Goal: Task Accomplishment & Management: Manage account settings

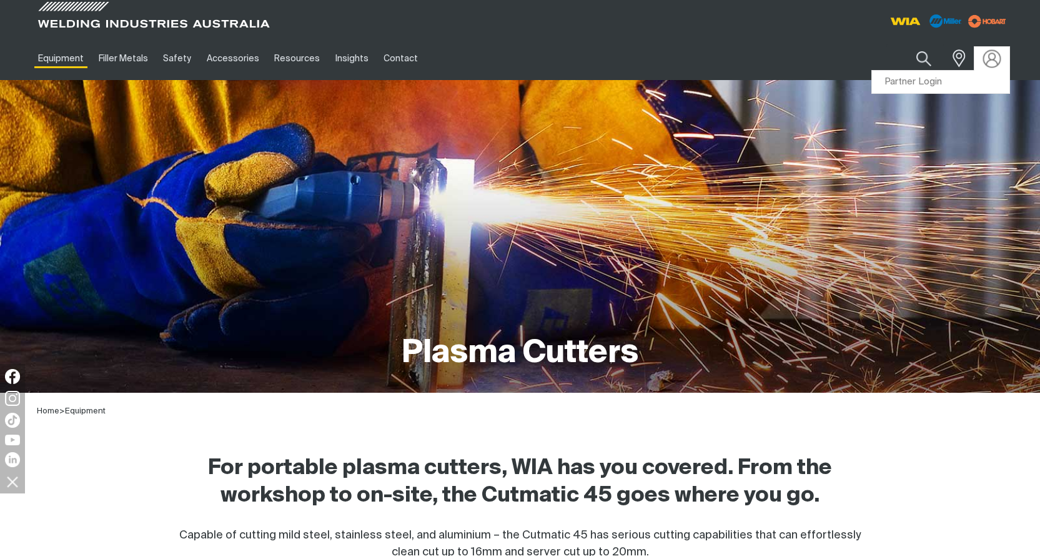
click at [994, 64] on img at bounding box center [992, 58] width 18 height 18
click at [905, 79] on link "Partner Login" at bounding box center [940, 82] width 137 height 23
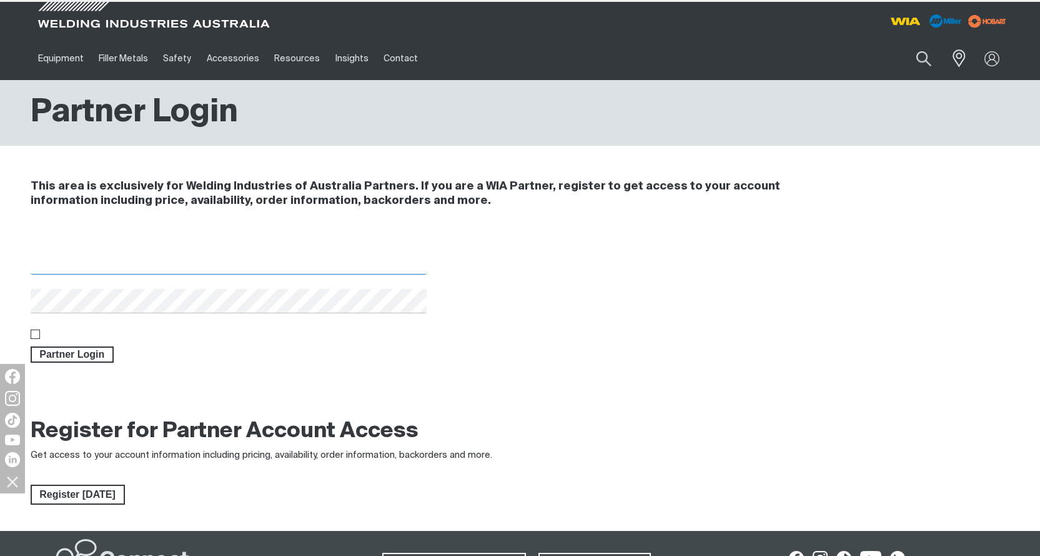
type input "[EMAIL_ADDRESS][DOMAIN_NAME]"
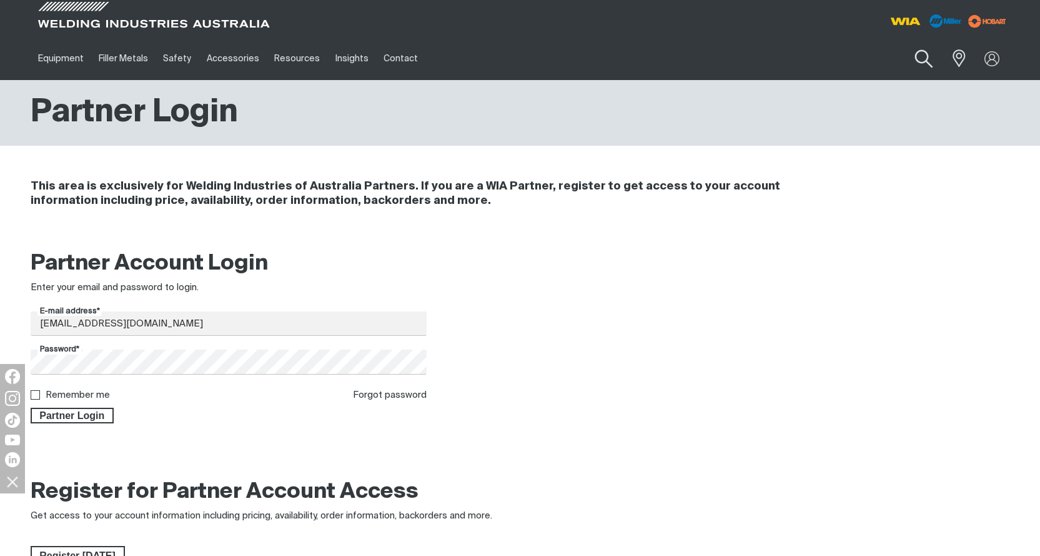
click at [924, 56] on button "Search products" at bounding box center [924, 59] width 51 height 36
click at [71, 415] on span "Partner Login" at bounding box center [72, 415] width 81 height 16
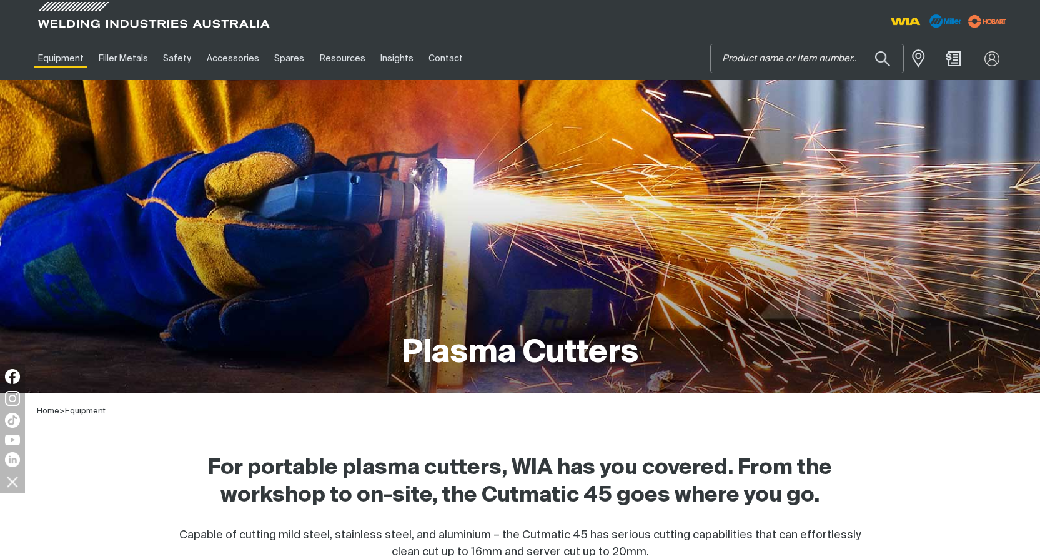
click at [766, 46] on input "Search" at bounding box center [807, 58] width 192 height 28
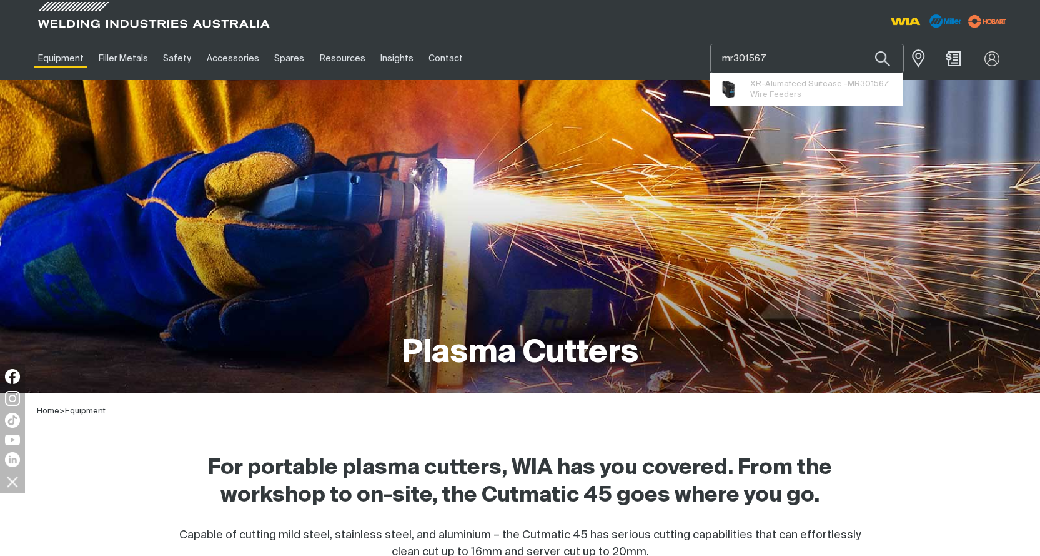
type input "mr301567"
click at [862, 44] on button "Search products" at bounding box center [883, 58] width 42 height 29
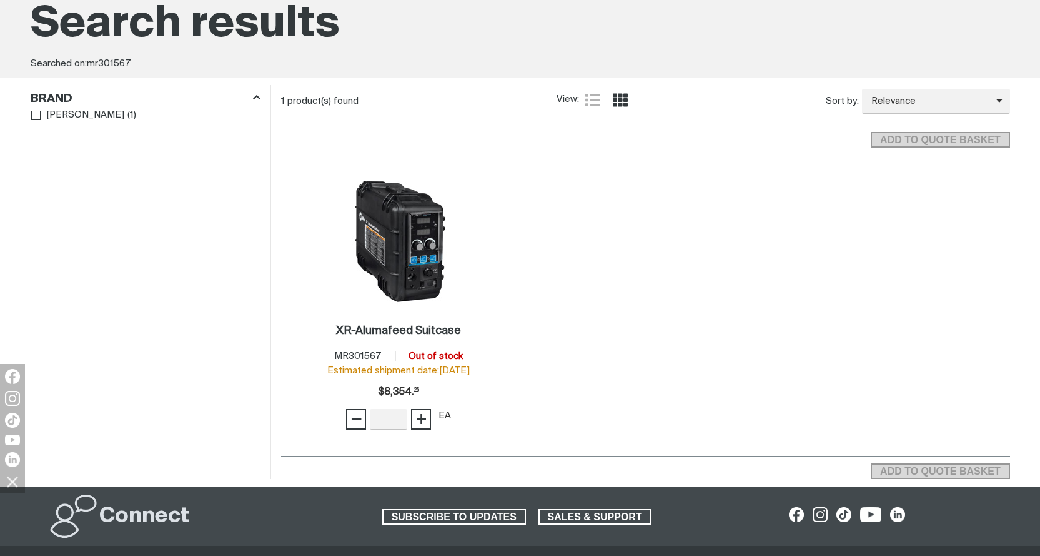
scroll to position [125, 0]
